Goal: Transaction & Acquisition: Register for event/course

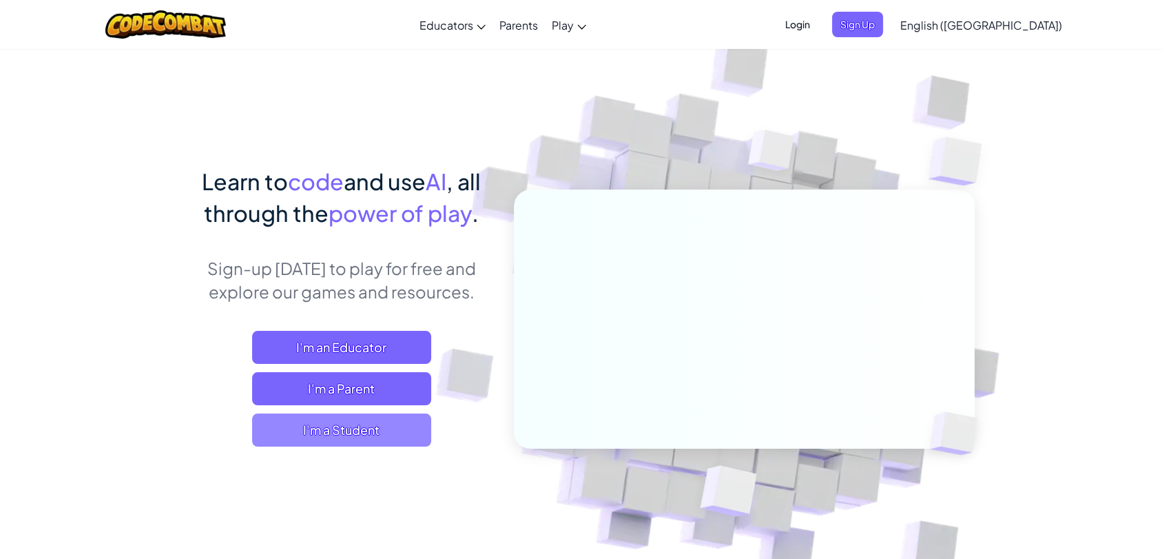
click at [373, 432] on span "I'm a Student" at bounding box center [341, 429] width 179 height 33
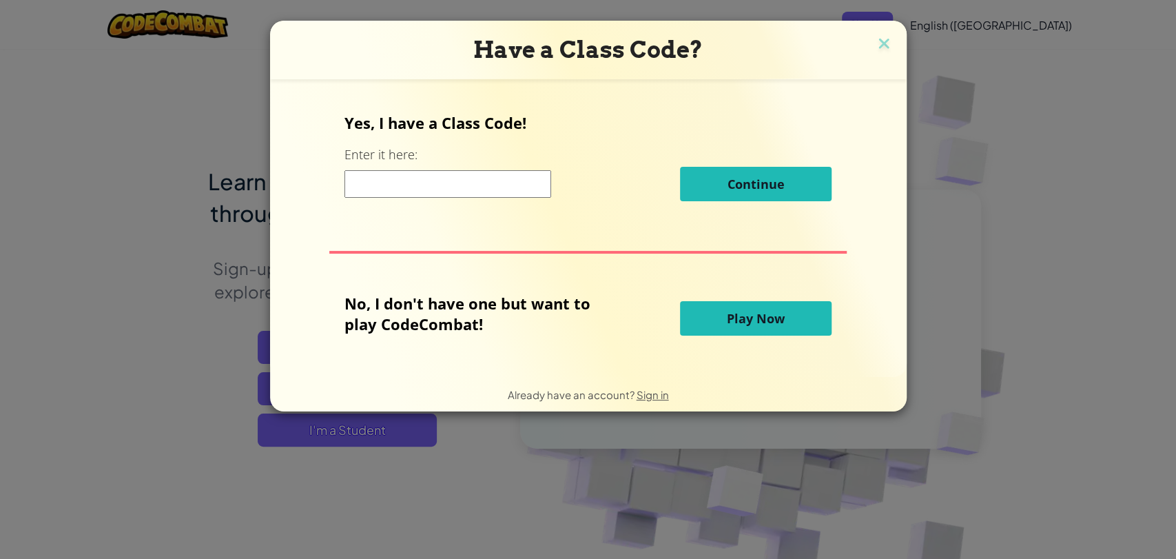
click at [460, 186] on input at bounding box center [447, 184] width 207 height 28
type input "ThinMoonFly"
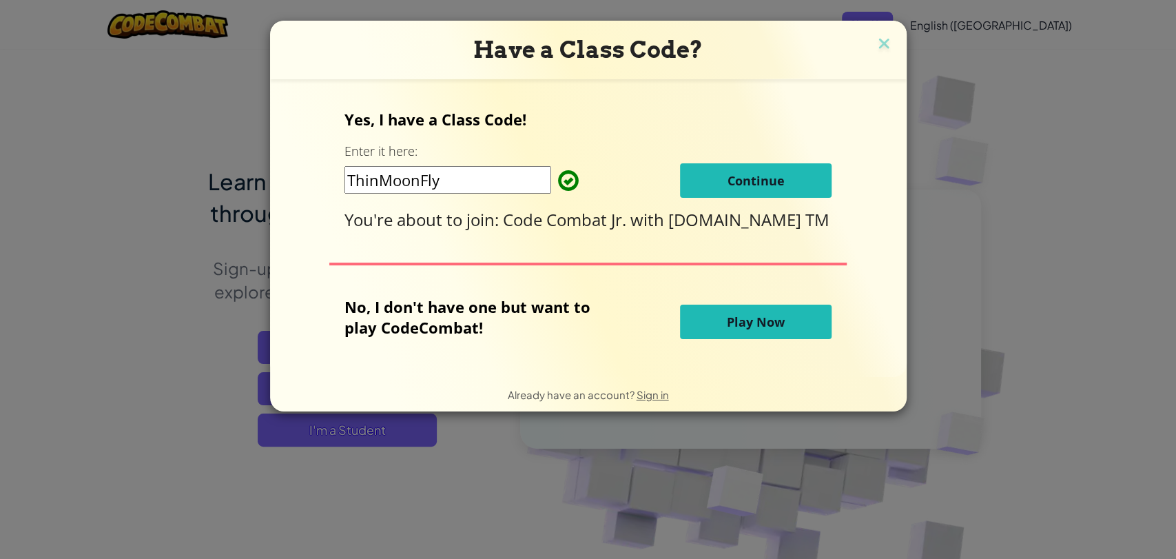
click at [739, 176] on span "Continue" at bounding box center [755, 180] width 57 height 17
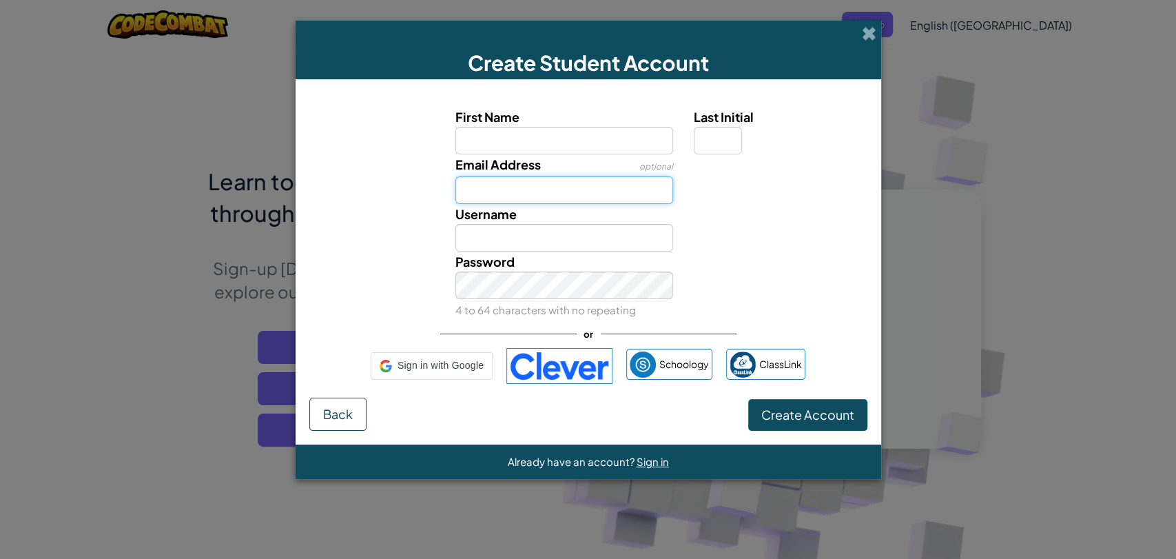
click at [570, 181] on input "Email Address" at bounding box center [564, 190] width 218 height 28
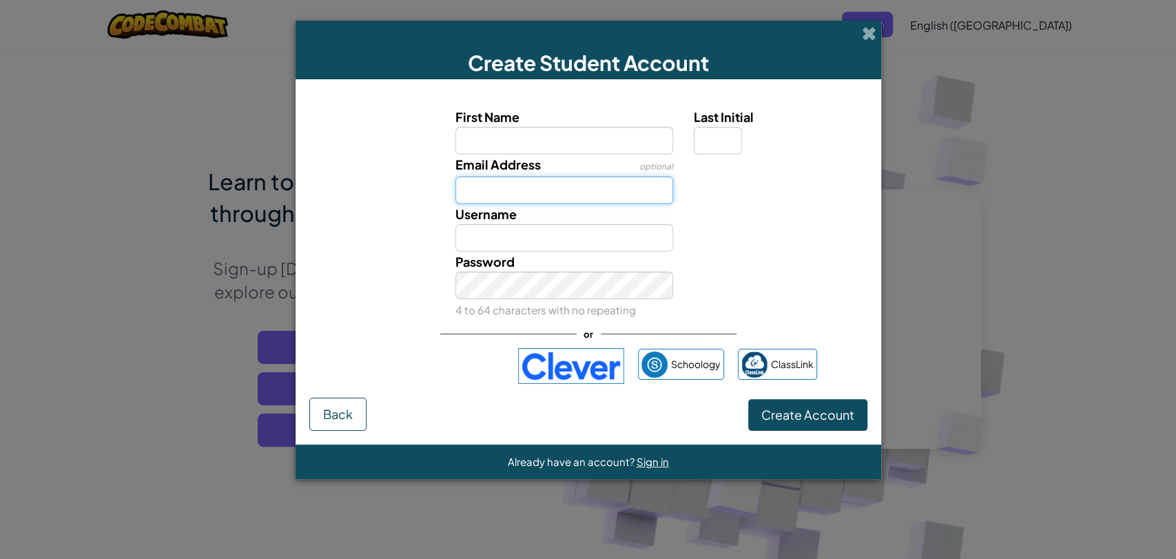
paste input "[EMAIL_ADDRESS][DOMAIN_NAME]"
type input "[EMAIL_ADDRESS][DOMAIN_NAME]"
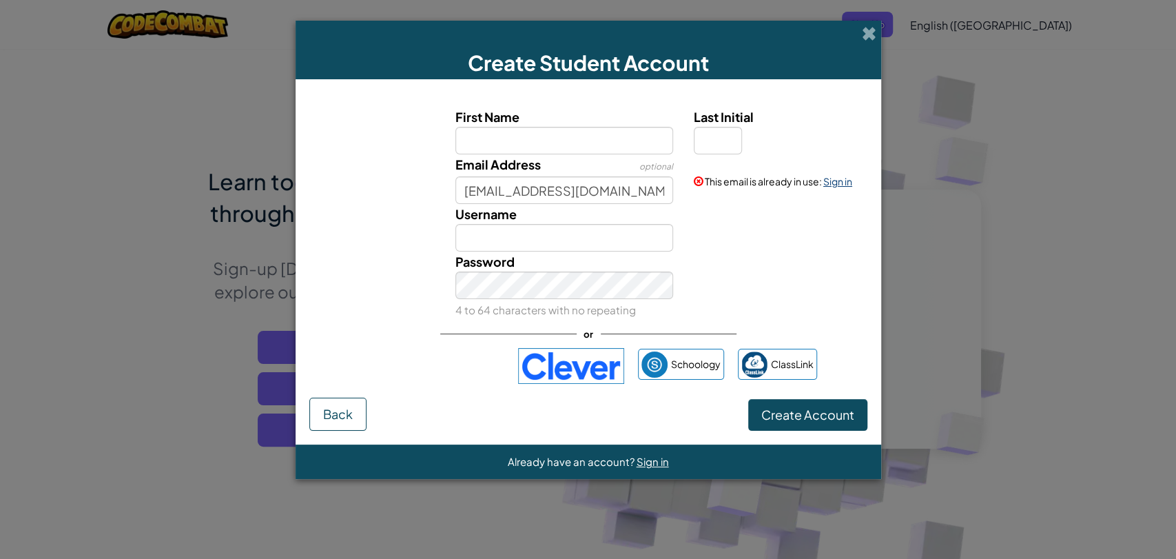
click at [840, 182] on link "Sign in" at bounding box center [837, 181] width 29 height 12
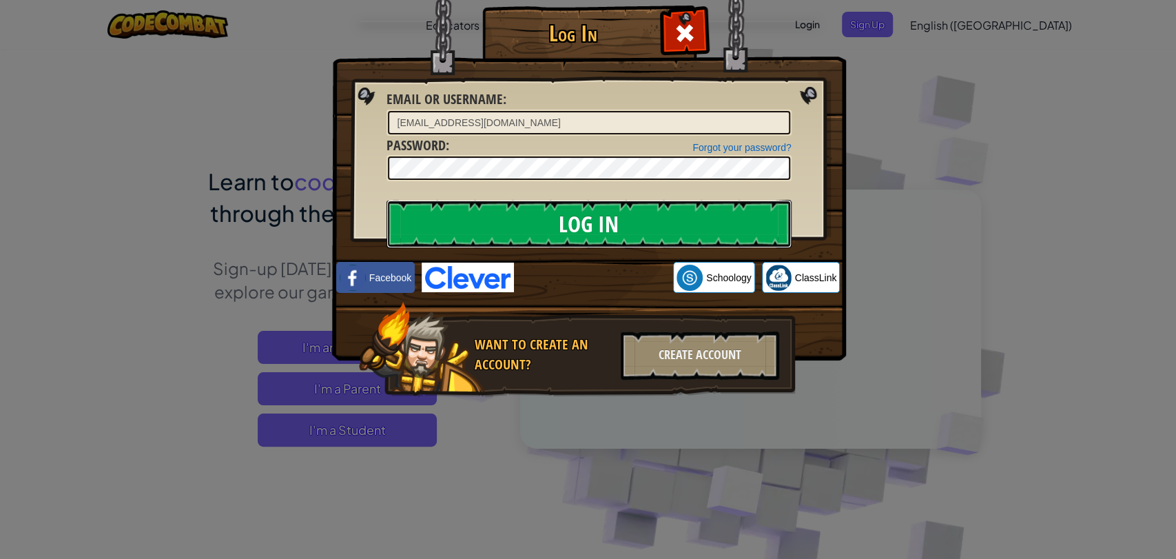
click at [556, 225] on input "Log In" at bounding box center [588, 224] width 405 height 48
